Goal: Information Seeking & Learning: Learn about a topic

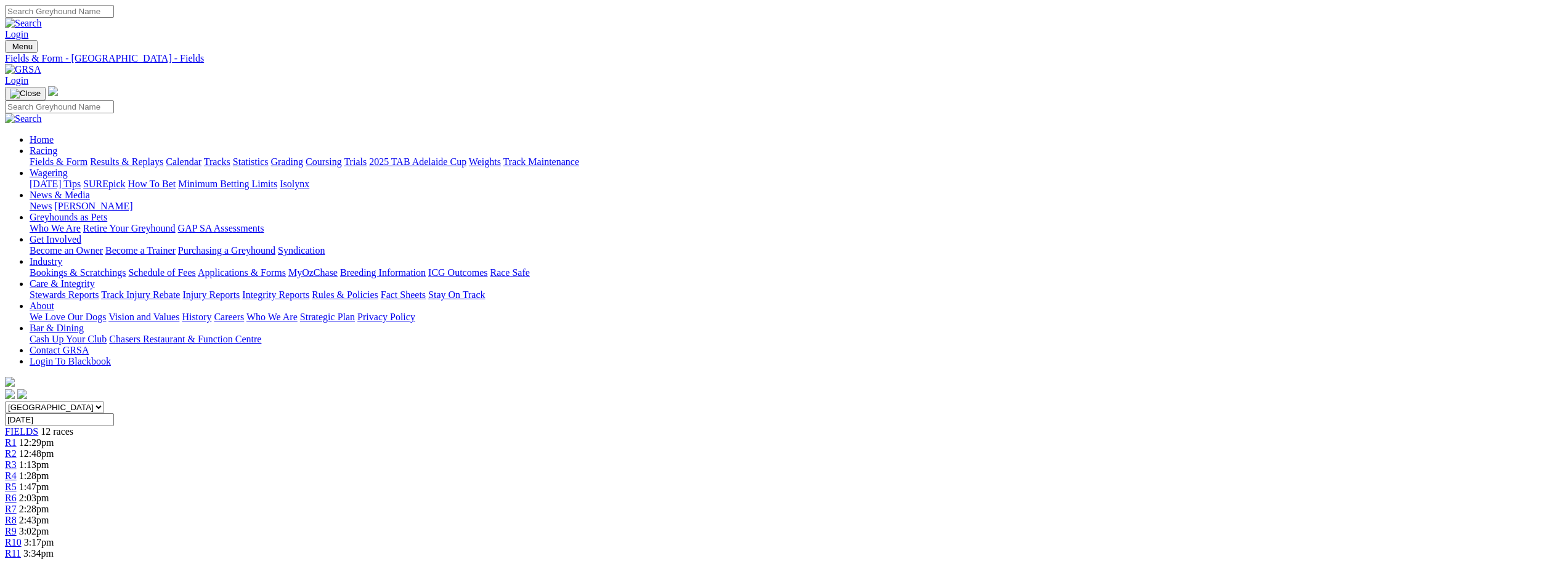
scroll to position [123, 0]
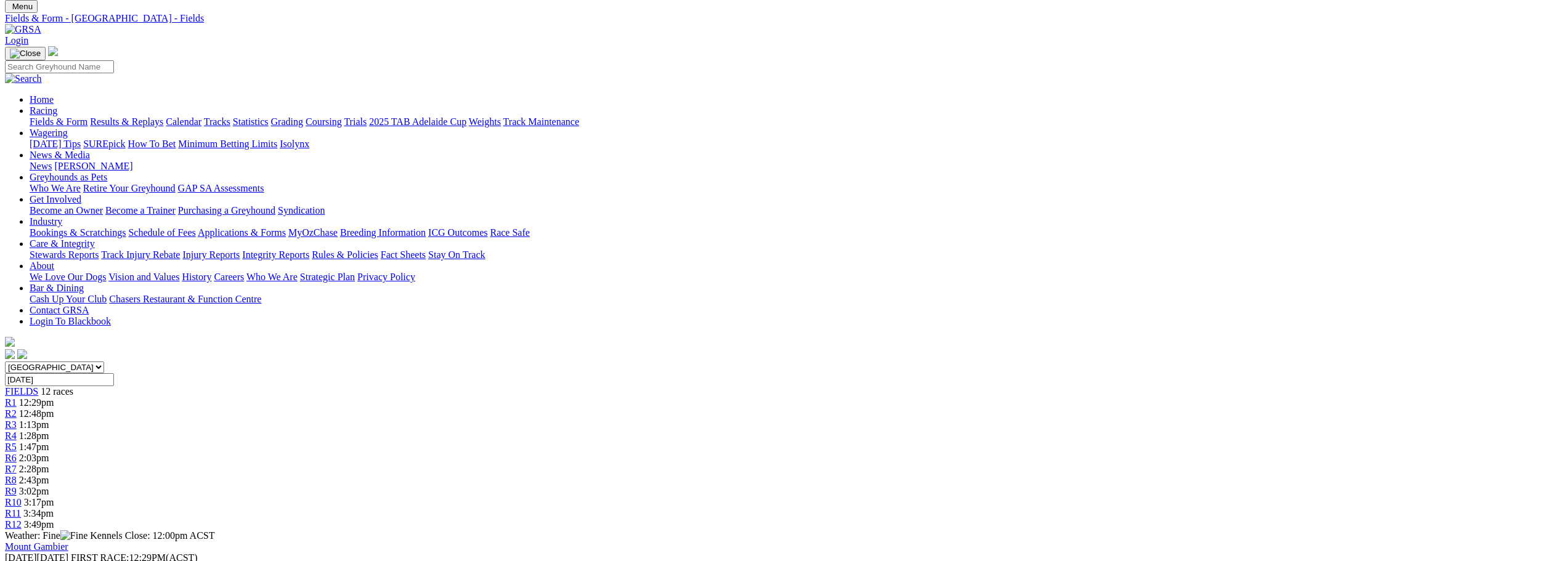
scroll to position [61, 0]
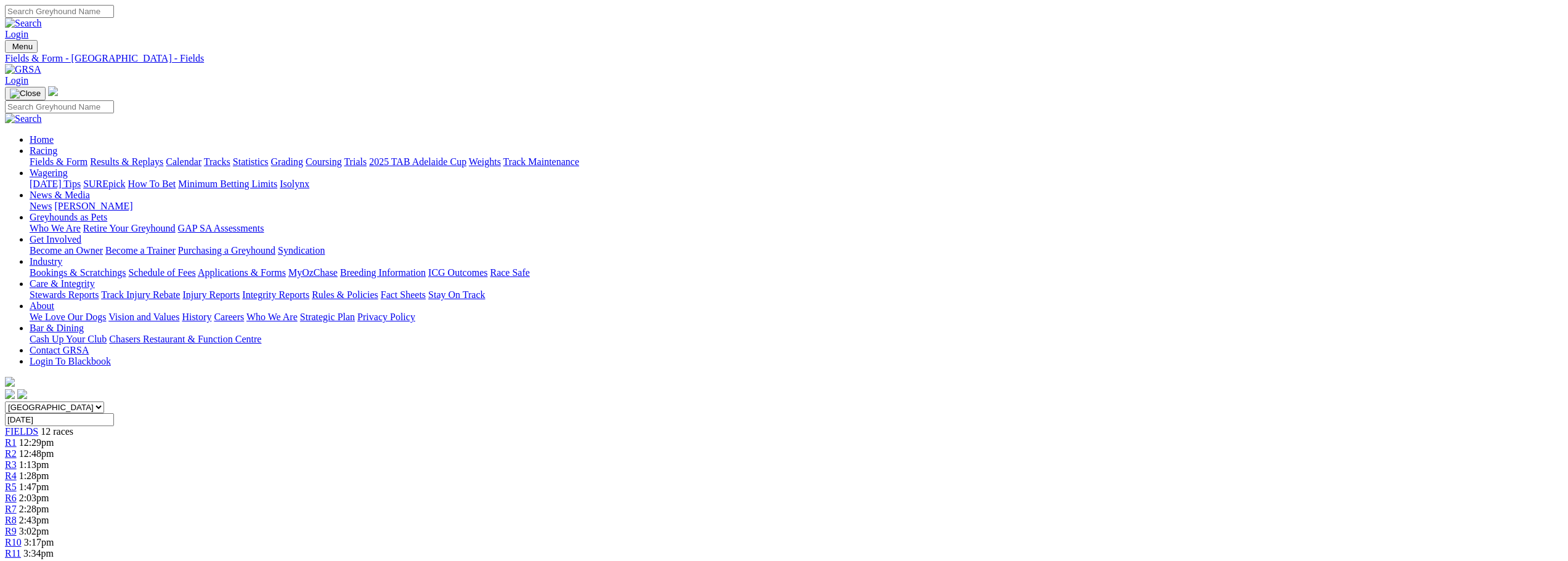
scroll to position [1354, 0]
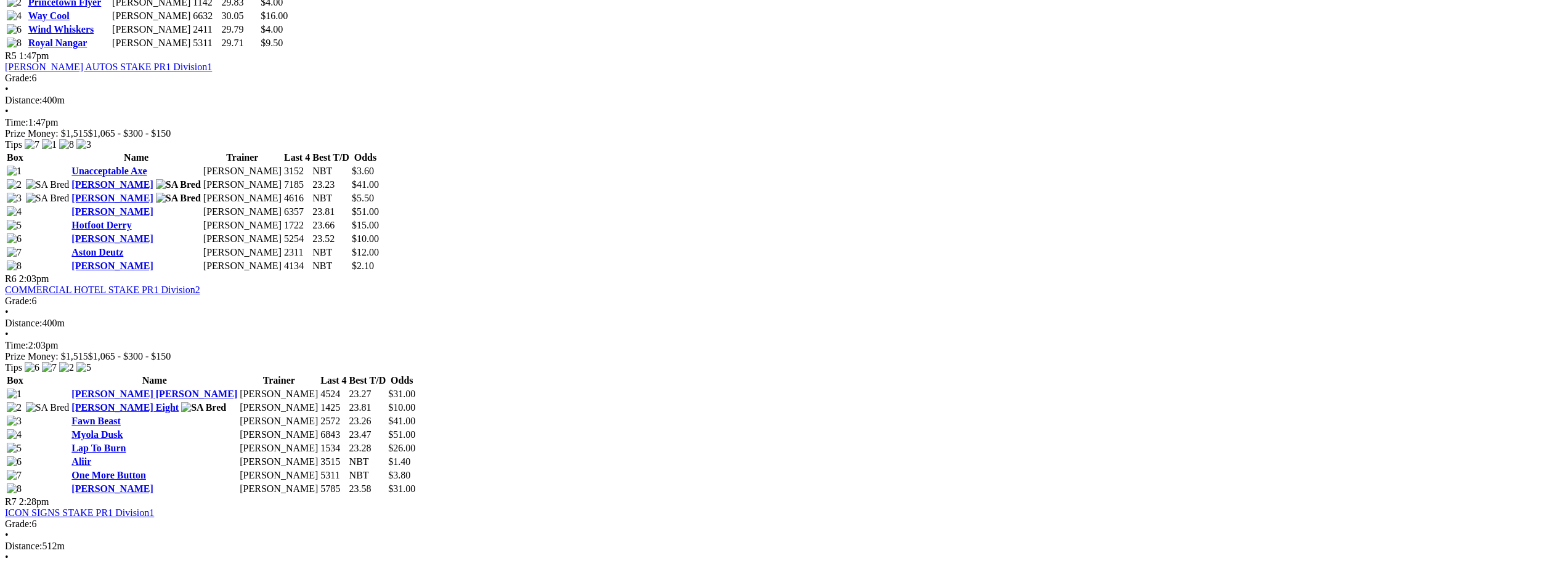
scroll to position [1416, 0]
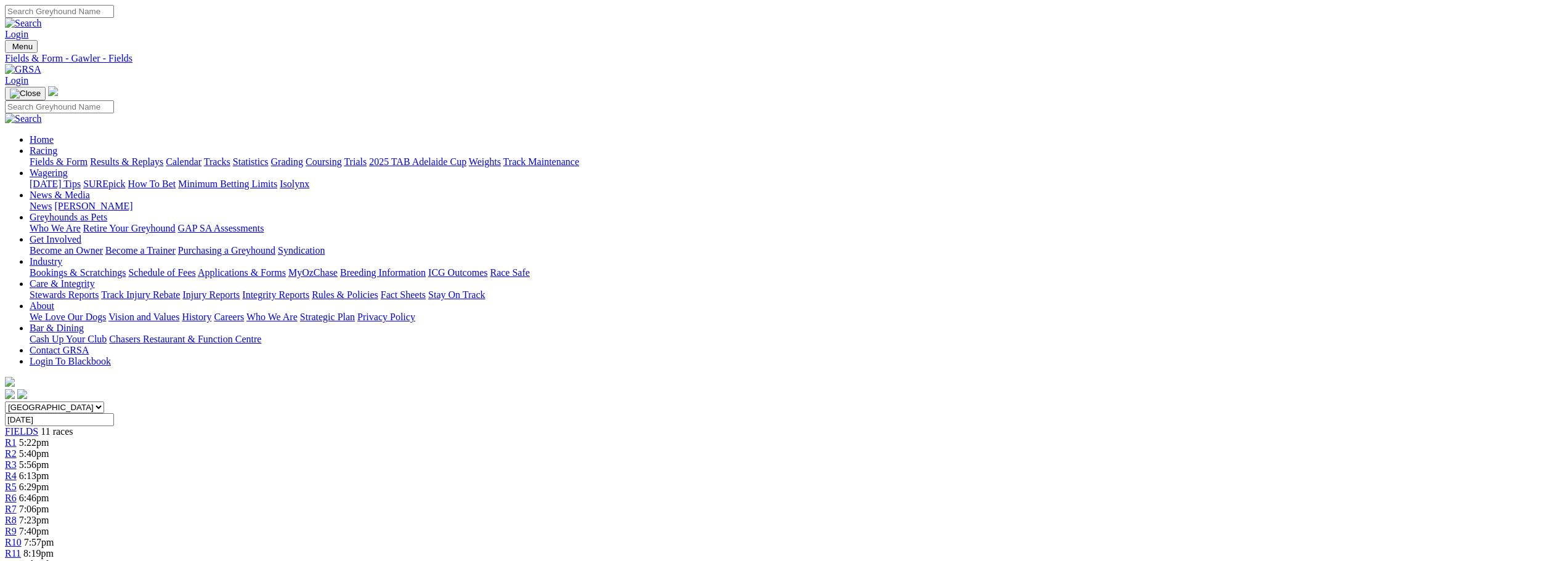
scroll to position [1600, 0]
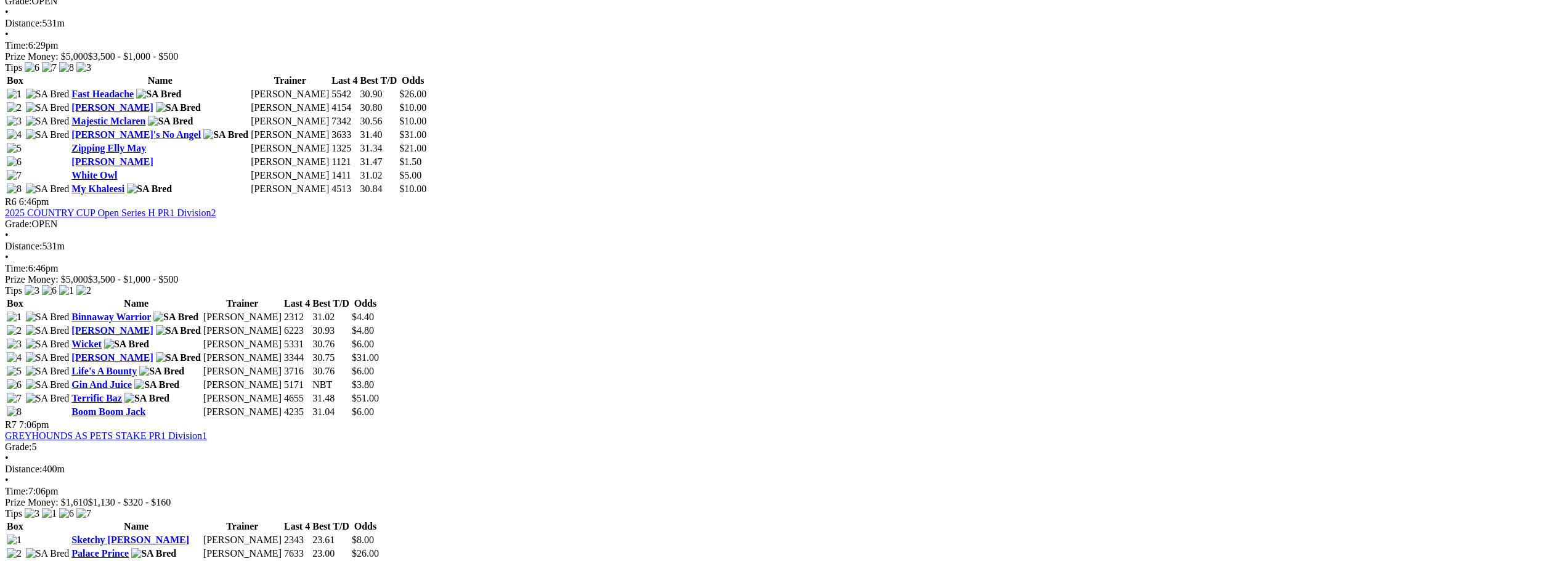
scroll to position [1539, 0]
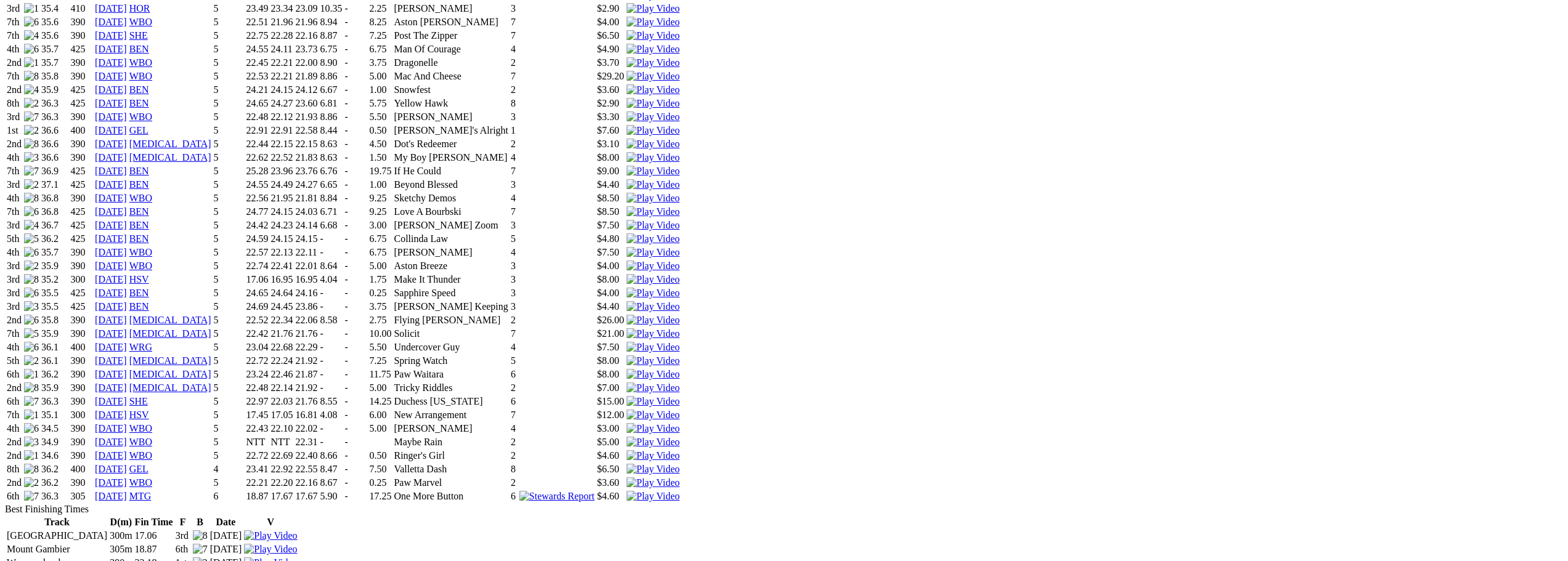
scroll to position [1169, 0]
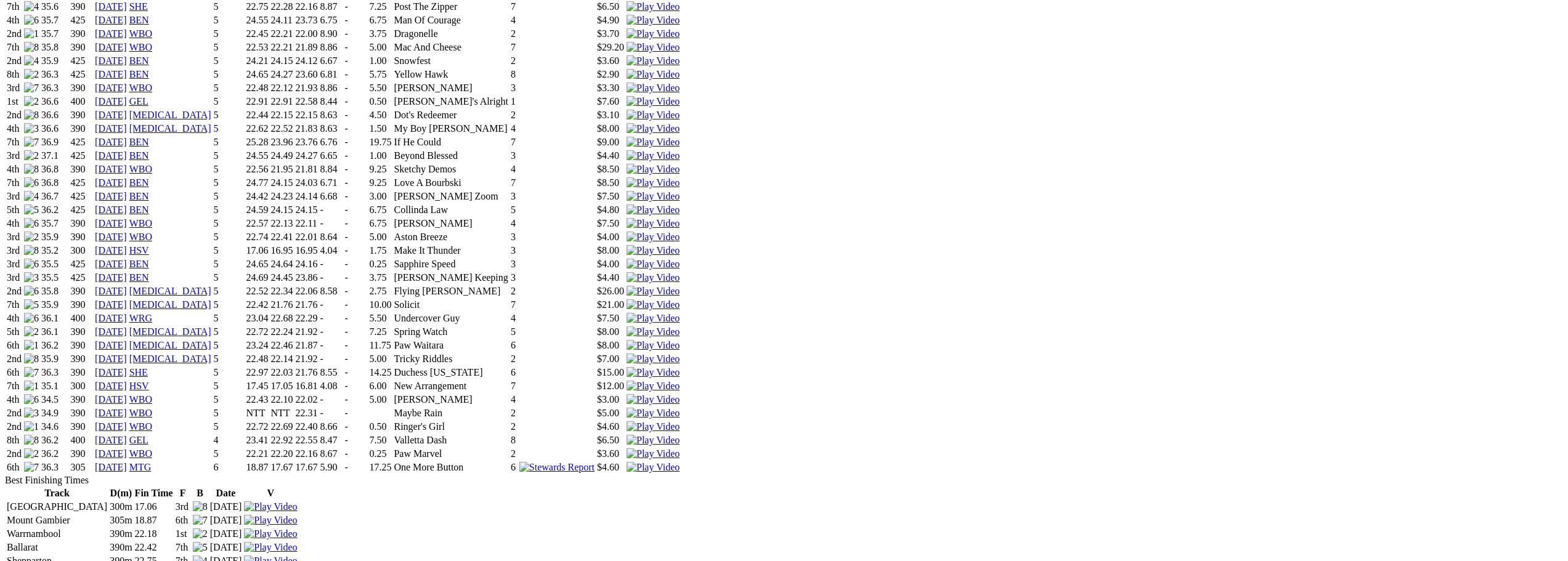
click at [127, 461] on link "21 Sep 25" at bounding box center [111, 466] width 32 height 10
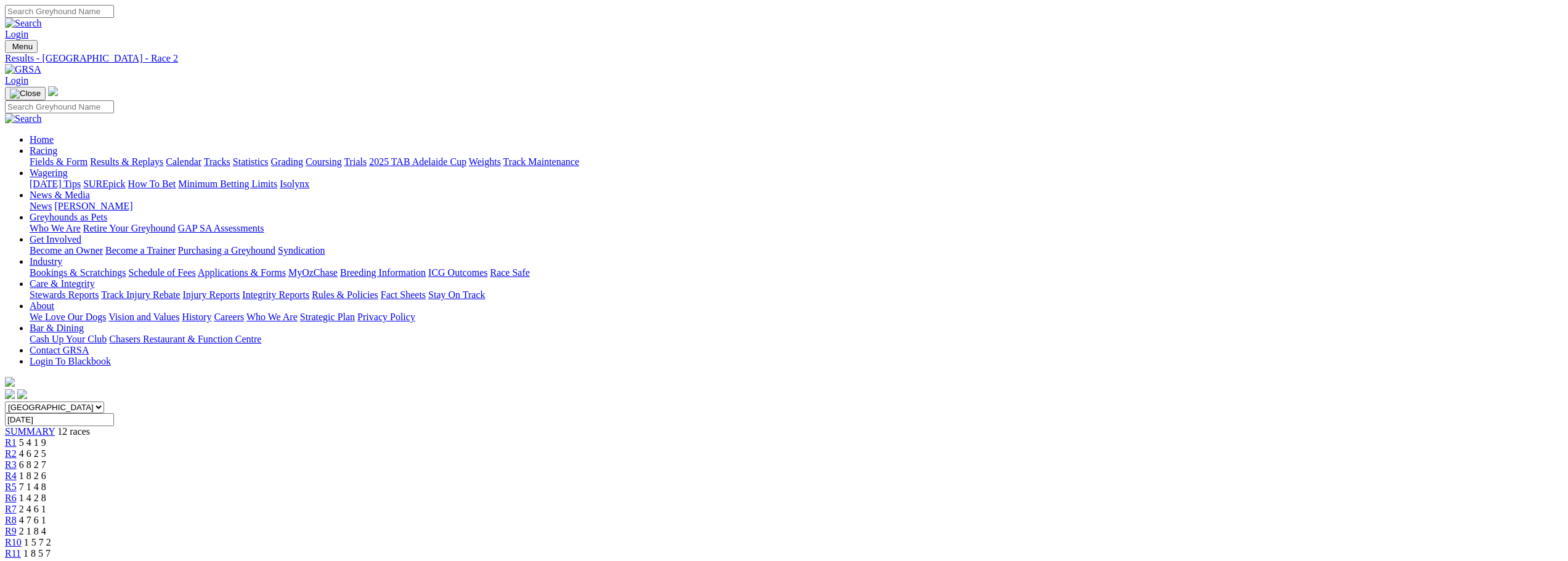
scroll to position [184, 0]
